Goal: Task Accomplishment & Management: Use online tool/utility

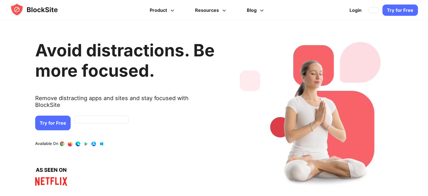
click at [71, 118] on link "Try for Free" at bounding box center [52, 122] width 35 height 15
click at [358, 11] on link "Login" at bounding box center [355, 10] width 19 height 14
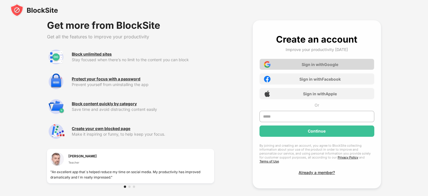
click at [335, 65] on div "Sign in with Google" at bounding box center [320, 64] width 37 height 5
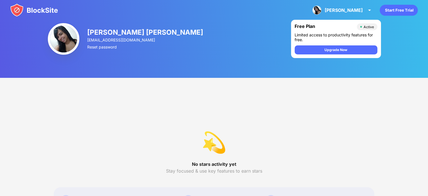
click at [19, 7] on img at bounding box center [34, 10] width 48 height 14
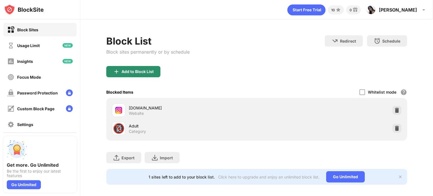
click at [138, 72] on div "Add to Block List" at bounding box center [137, 71] width 32 height 5
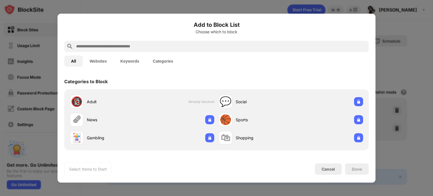
click at [96, 61] on button "Websites" at bounding box center [98, 60] width 31 height 11
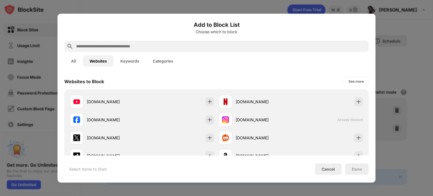
click at [336, 158] on div "Add to Block List Choose which to block All Websites Keywords Categories Websit…" at bounding box center [216, 97] width 304 height 155
click at [331, 165] on div "Cancel" at bounding box center [328, 168] width 27 height 11
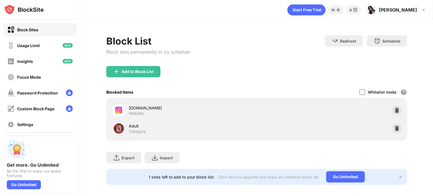
click at [398, 177] on img at bounding box center [400, 176] width 5 height 5
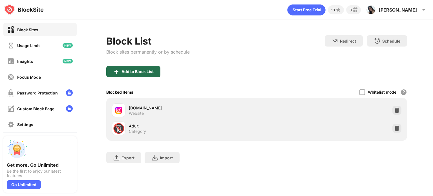
click at [127, 69] on div "Add to Block List" at bounding box center [137, 71] width 32 height 5
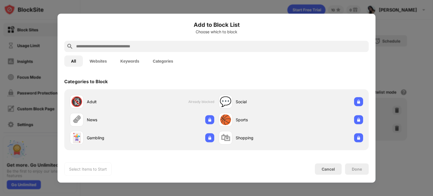
click at [92, 49] on input "text" at bounding box center [220, 46] width 291 height 7
paste input "**********"
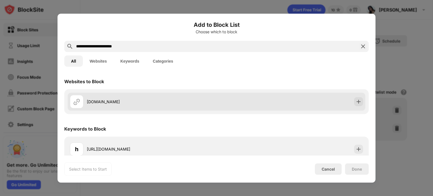
type input "**********"
click at [111, 102] on div "web.whatsapp.com" at bounding box center [152, 102] width 130 height 6
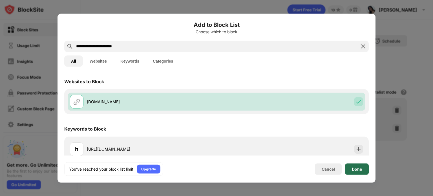
click at [361, 167] on div "Done" at bounding box center [357, 168] width 10 height 5
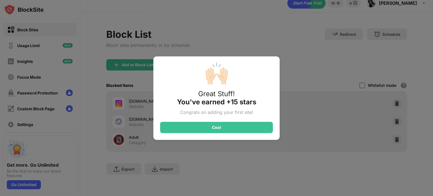
scroll to position [10, 0]
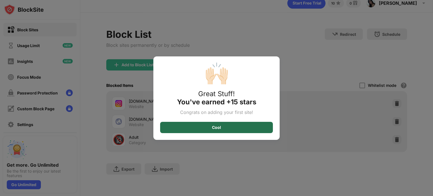
click at [209, 128] on div "Cool" at bounding box center [216, 127] width 113 height 11
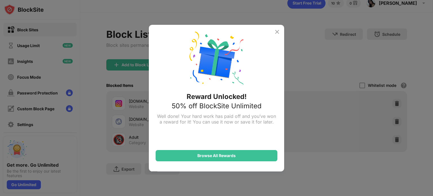
click at [277, 34] on img at bounding box center [277, 31] width 7 height 7
